Goal: Navigation & Orientation: Find specific page/section

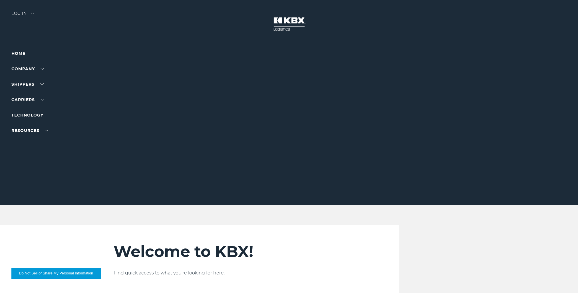
click at [23, 53] on link "Home" at bounding box center [18, 53] width 14 height 5
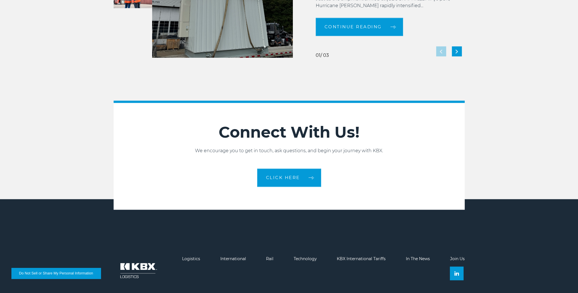
scroll to position [1263, 0]
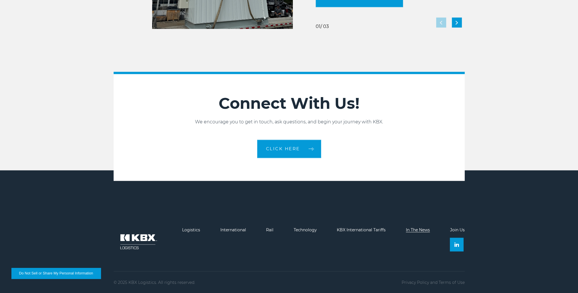
click at [414, 229] on link "In The News" at bounding box center [418, 229] width 24 height 5
